Goal: Transaction & Acquisition: Purchase product/service

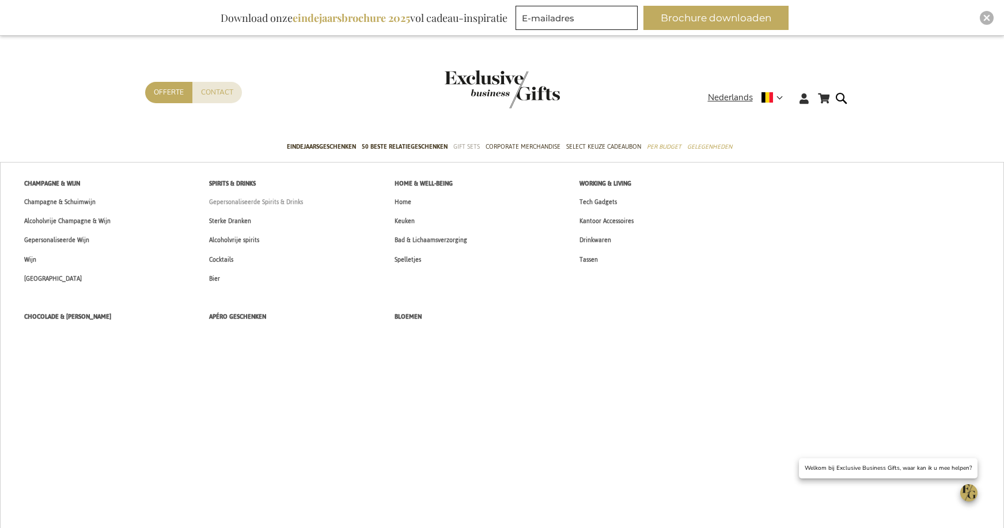
click at [242, 205] on span "Gepersonaliseerde Spirits & Drinks" at bounding box center [256, 202] width 94 height 12
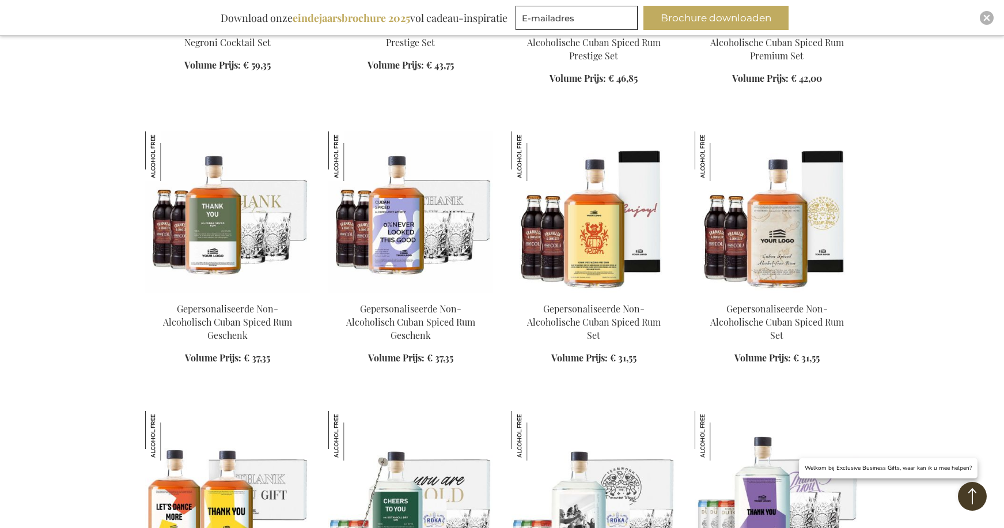
scroll to position [932, 0]
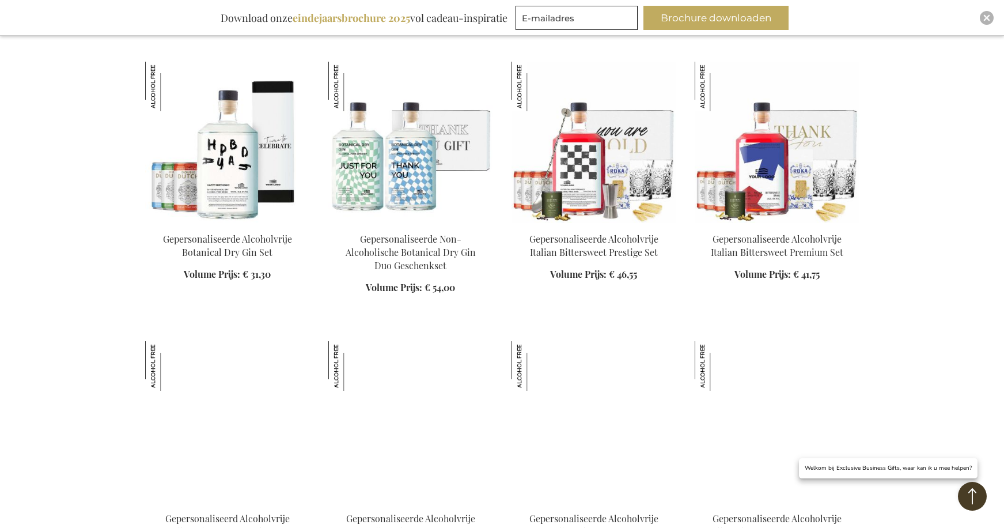
scroll to position [1568, 0]
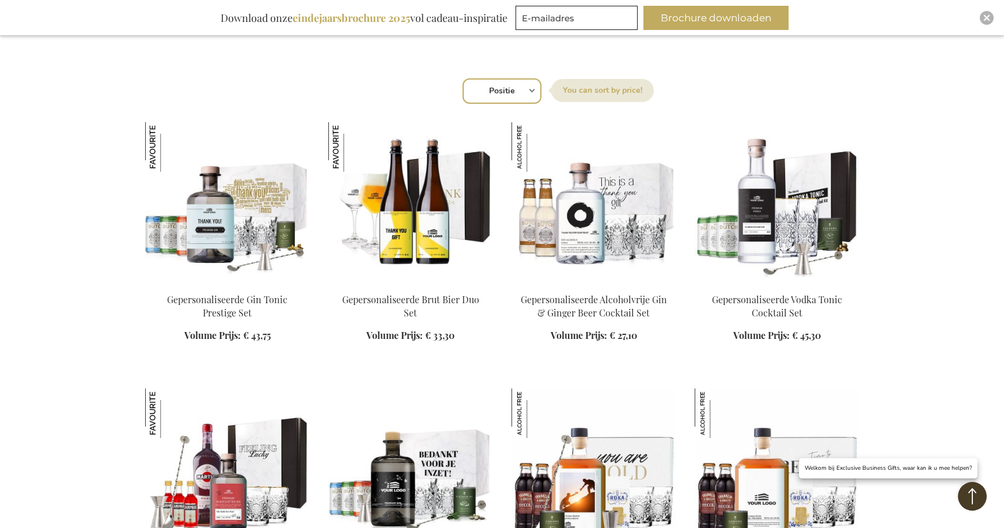
scroll to position [372, 0]
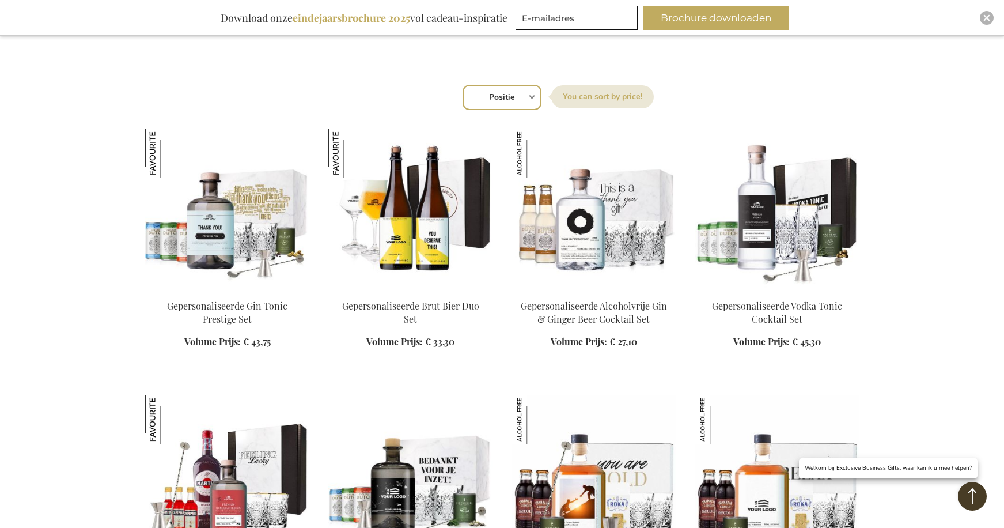
click at [405, 262] on img at bounding box center [410, 209] width 165 height 161
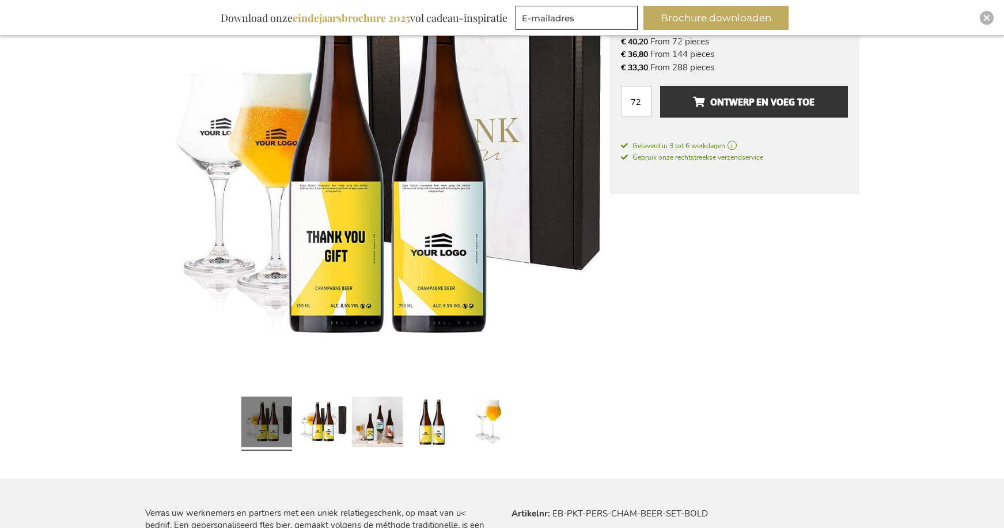
scroll to position [272, 0]
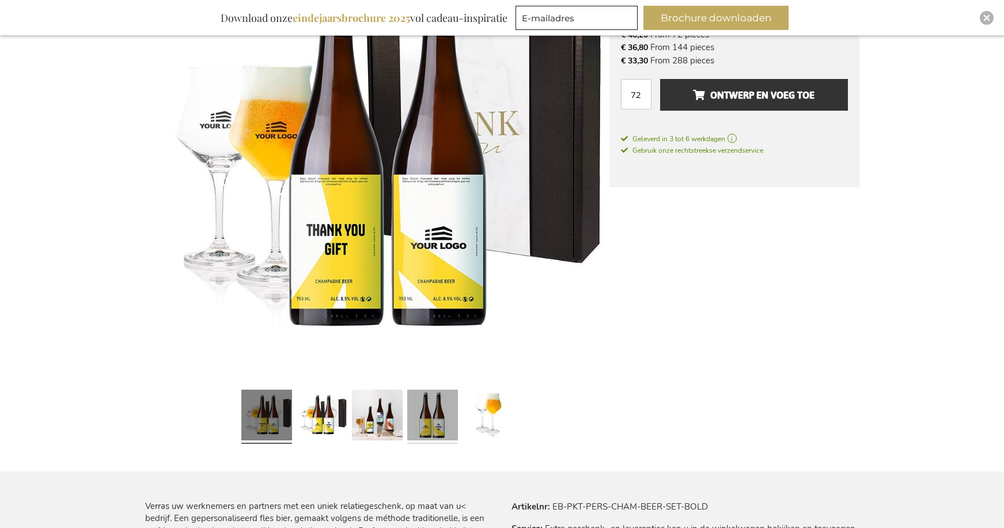
click at [434, 417] on link at bounding box center [432, 416] width 51 height 63
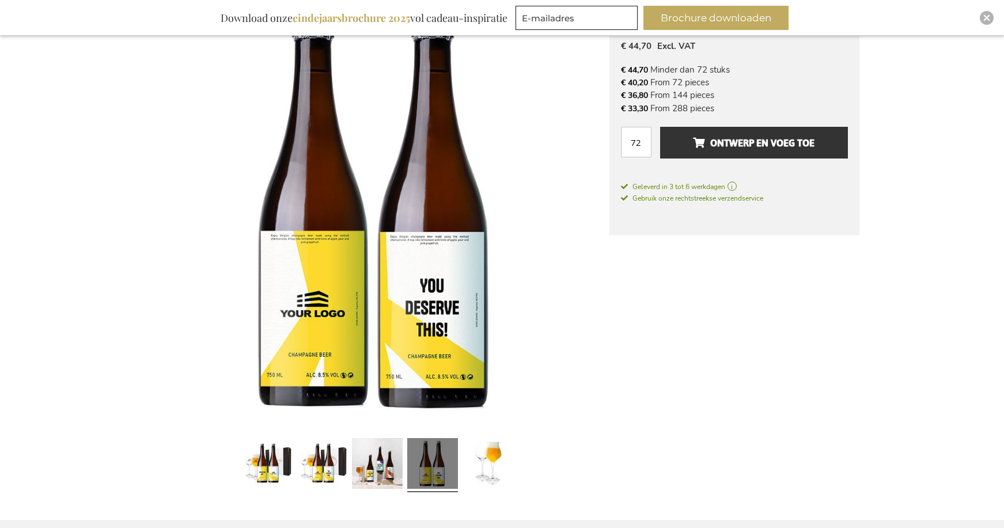
scroll to position [210, 0]
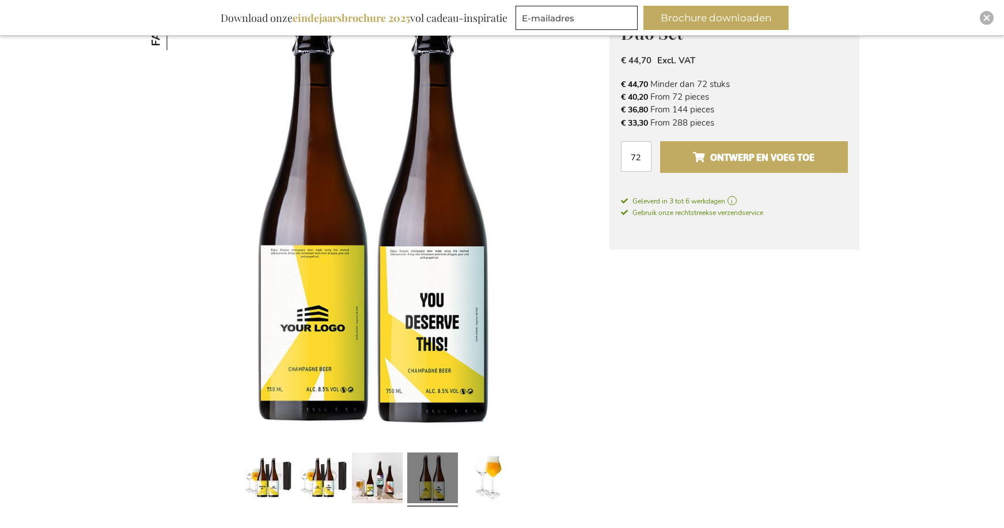
click at [774, 160] on span "Ontwerp en voeg toe" at bounding box center [754, 157] width 122 height 18
